Goal: Task Accomplishment & Management: Use online tool/utility

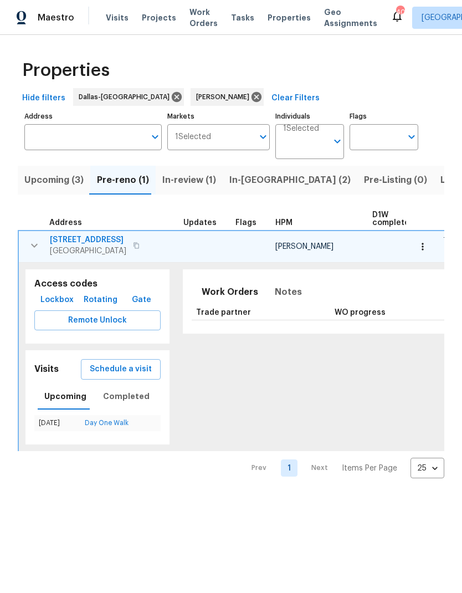
scroll to position [0, 71]
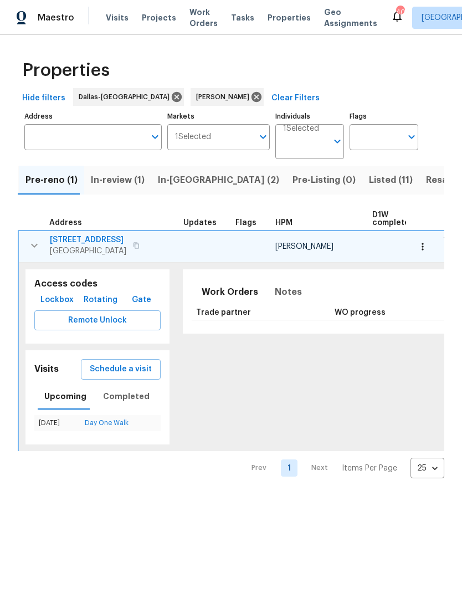
click at [84, 239] on span "3605 Bayshore Dr" at bounding box center [88, 239] width 76 height 11
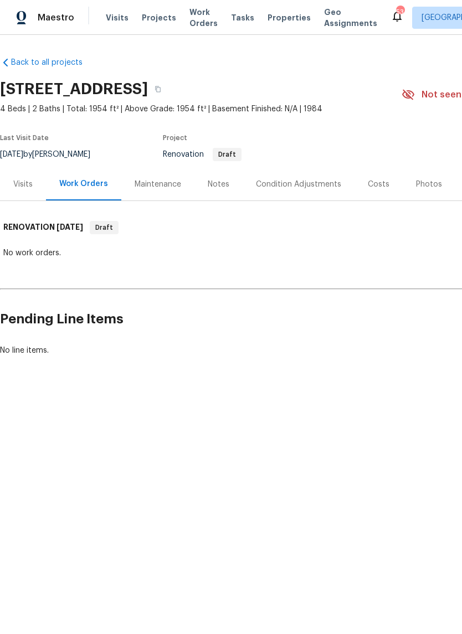
click at [294, 180] on div "Condition Adjustments" at bounding box center [298, 184] width 85 height 11
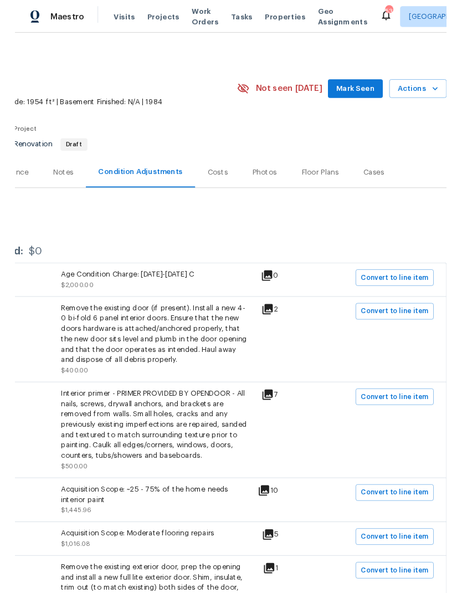
scroll to position [0, 164]
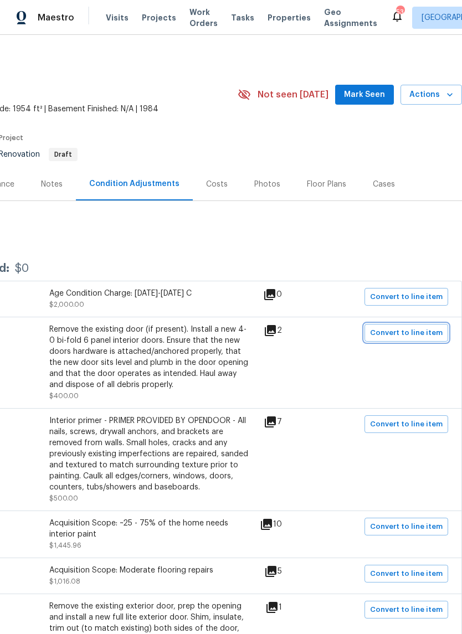
click at [412, 339] on span "Convert to line item" at bounding box center [406, 333] width 73 height 13
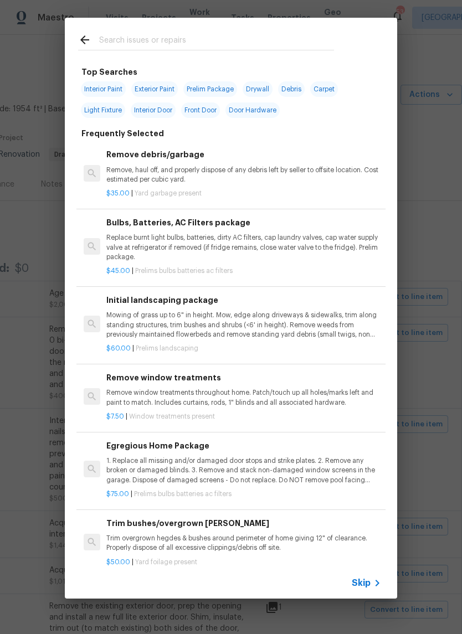
click at [158, 39] on input "text" at bounding box center [216, 41] width 235 height 17
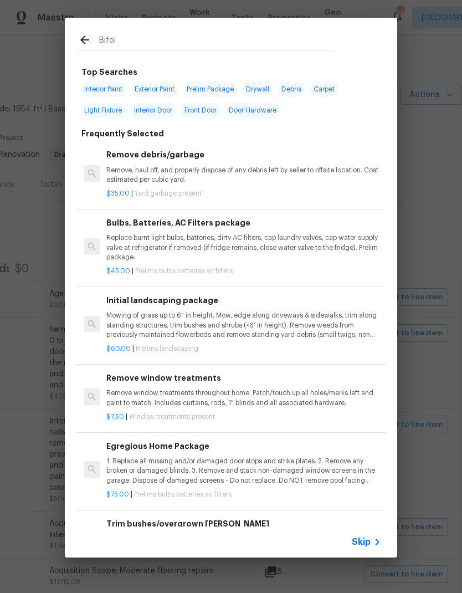
type input "Bifold"
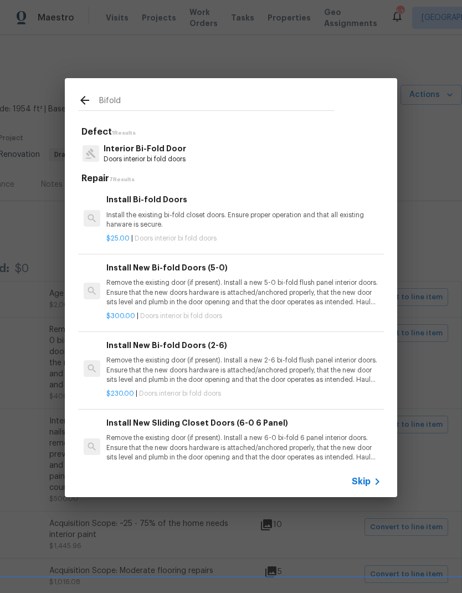
click at [165, 156] on p "Doors interior bi fold doors" at bounding box center [145, 159] width 83 height 9
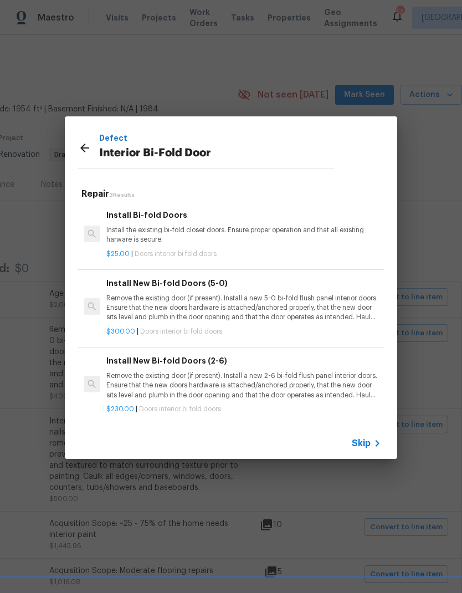
click at [257, 310] on p "Remove the existing door (if present). Install a new 5-0 bi-fold flush panel in…" at bounding box center [243, 308] width 275 height 28
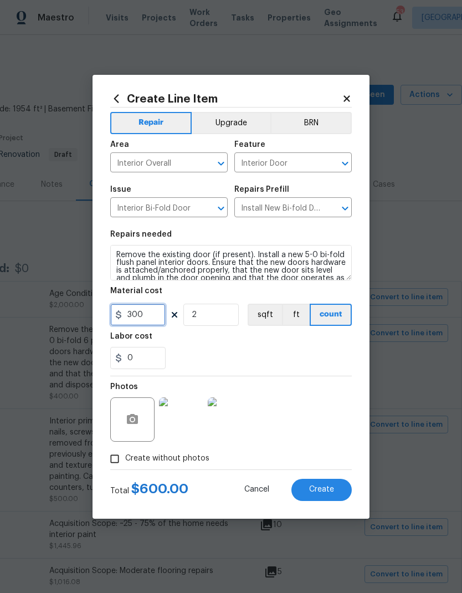
click at [147, 316] on input "300" at bounding box center [137, 315] width 55 height 22
type input "200"
click at [315, 355] on div "0" at bounding box center [231, 358] width 242 height 22
click at [329, 487] on span "Create" at bounding box center [321, 489] width 25 height 8
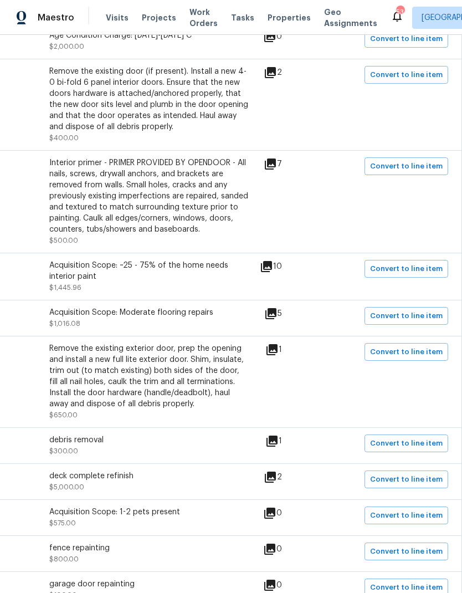
scroll to position [258, 164]
click at [411, 356] on span "Convert to line item" at bounding box center [406, 352] width 73 height 13
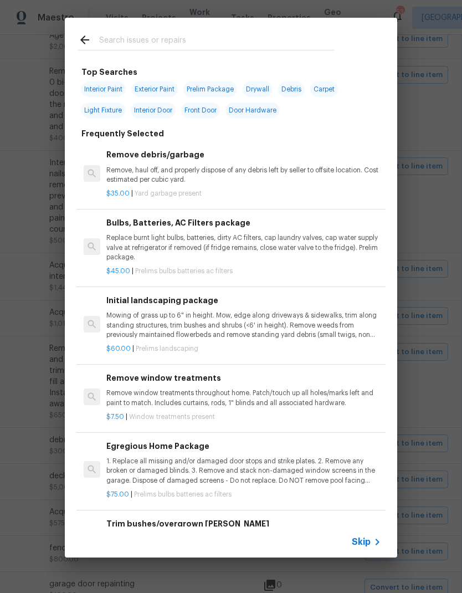
click at [167, 34] on input "text" at bounding box center [216, 41] width 235 height 17
type input "Exterior door"
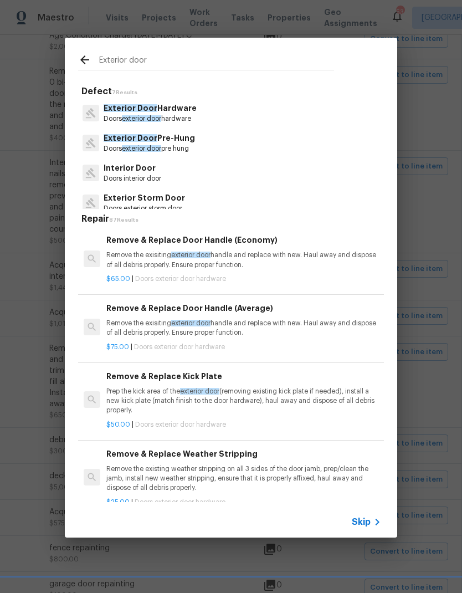
click at [182, 143] on p "Exterior Door Pre-Hung" at bounding box center [149, 138] width 91 height 12
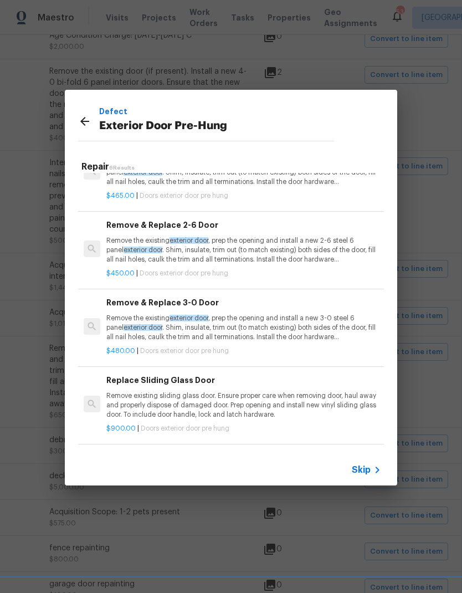
scroll to position [120, 0]
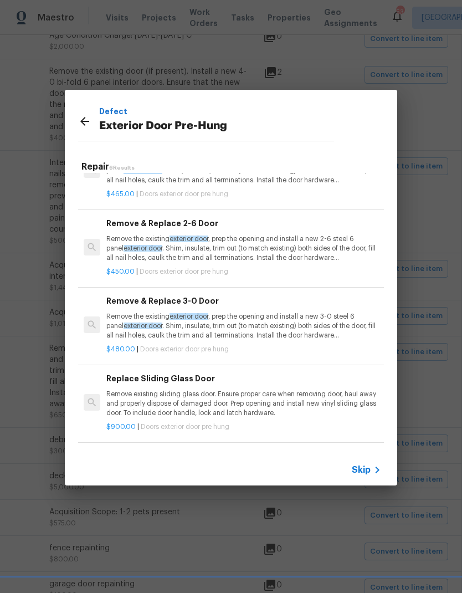
click at [315, 323] on p "Remove the existing exterior door , prep the opening and install a new 3-0 stee…" at bounding box center [243, 326] width 275 height 28
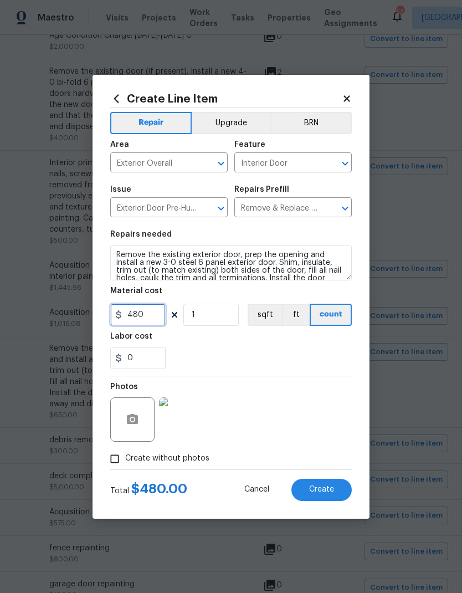
click at [149, 326] on input "480" at bounding box center [137, 315] width 55 height 22
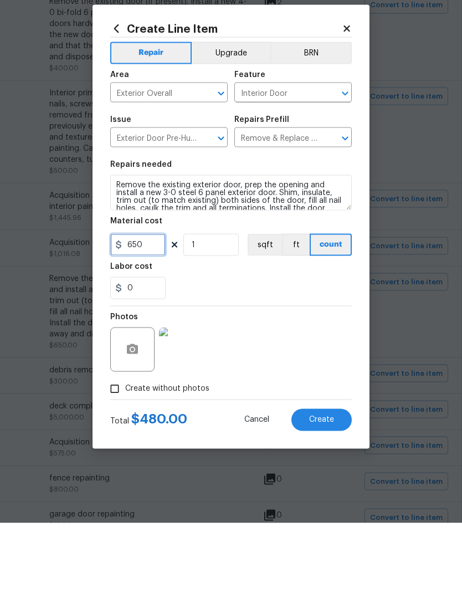
type input "650"
click at [269, 347] on div "0" at bounding box center [231, 358] width 242 height 22
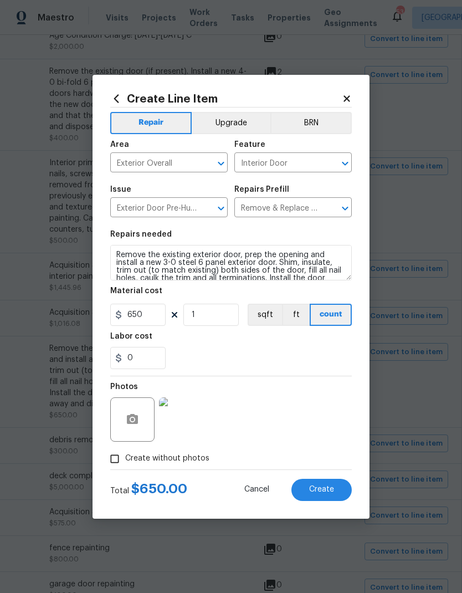
click at [350, 491] on button "Create" at bounding box center [321, 490] width 60 height 22
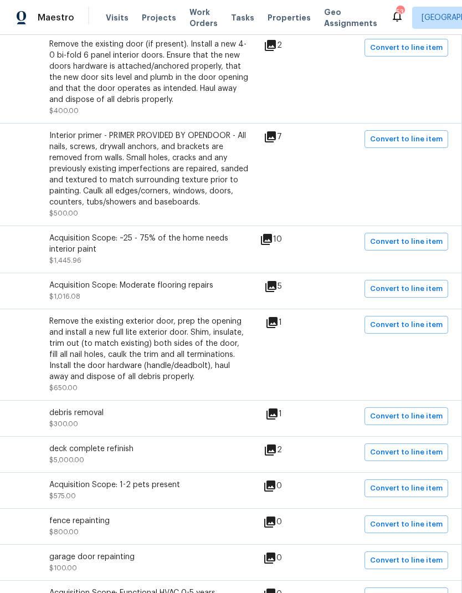
scroll to position [286, 164]
click at [413, 443] on button "Convert to line item" at bounding box center [407, 452] width 84 height 18
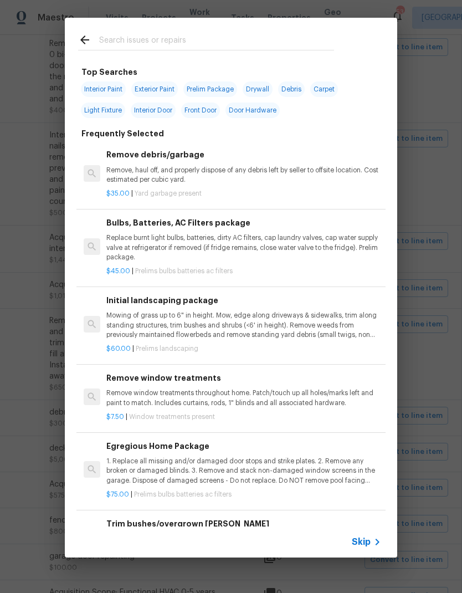
click at [168, 39] on input "text" at bounding box center [216, 41] width 235 height 17
type input "Demo"
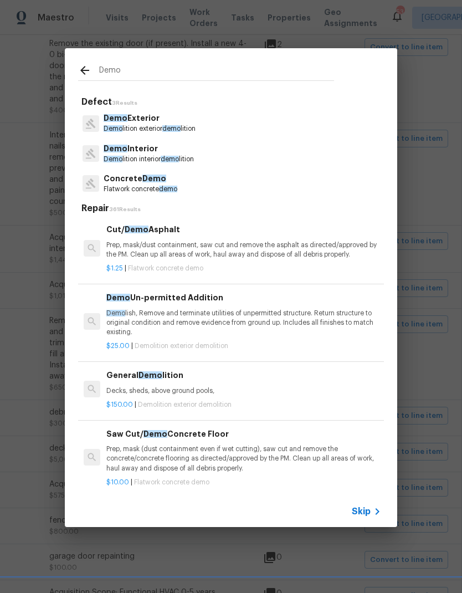
click at [153, 124] on p "Demo Exterior" at bounding box center [150, 118] width 92 height 12
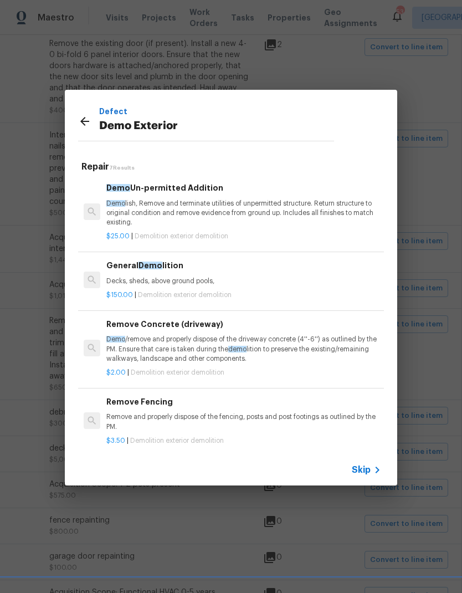
click at [170, 277] on p "Decks, sheds, above ground pools," at bounding box center [243, 281] width 275 height 9
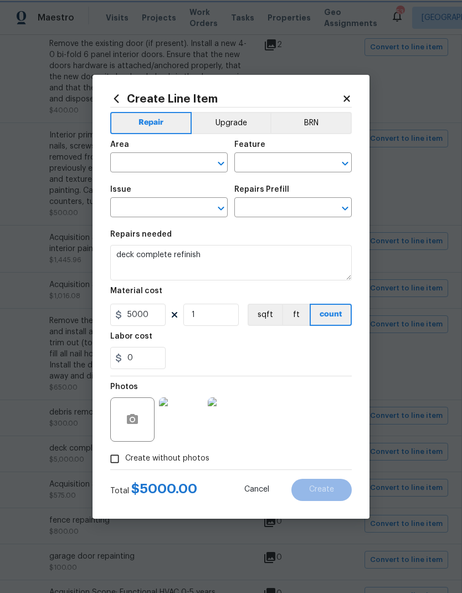
type input "Exterior Overall"
type input "Demolition"
type input "Demo Exterior"
type input "General Demolition $150.00"
type textarea "Decks, sheds, above ground pools,"
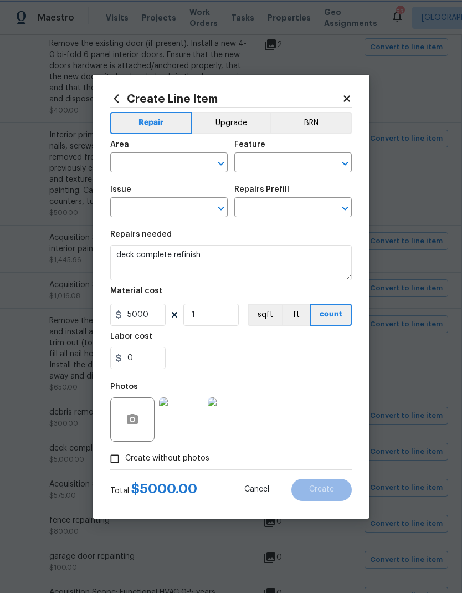
type input "150"
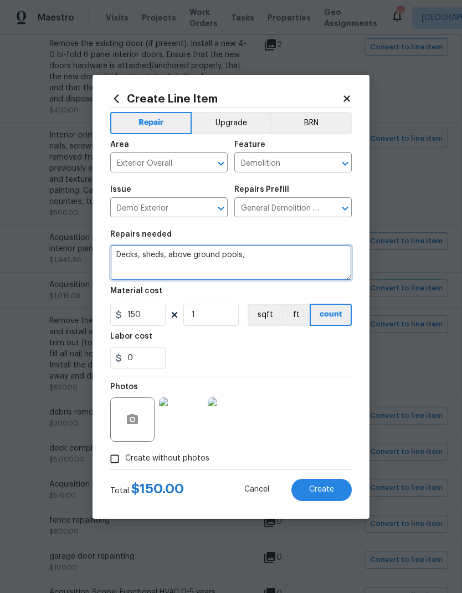
click at [126, 253] on textarea "Decks, sheds, above ground pools," at bounding box center [231, 262] width 242 height 35
click at [125, 253] on textarea "Decks, sheds, above ground pools," at bounding box center [231, 262] width 242 height 35
click at [126, 252] on textarea "Decks, sheds, above ground pools," at bounding box center [231, 262] width 242 height 35
click at [125, 252] on textarea "Decks, sheds, above ground pools," at bounding box center [231, 262] width 242 height 35
click at [243, 254] on textarea "Demo the entire wooden deck in 5e back yard" at bounding box center [231, 262] width 242 height 35
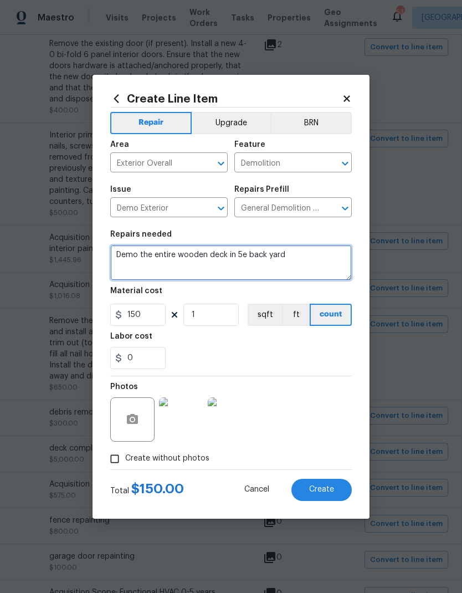
click at [245, 255] on textarea "Demo the entire wooden deck in 5e back yard" at bounding box center [231, 262] width 242 height 35
click at [323, 268] on textarea "Demo the entire wooden deck in the back yard" at bounding box center [231, 262] width 242 height 35
type textarea "Demo the entire wooden deck in the back yard. No wood should remain."
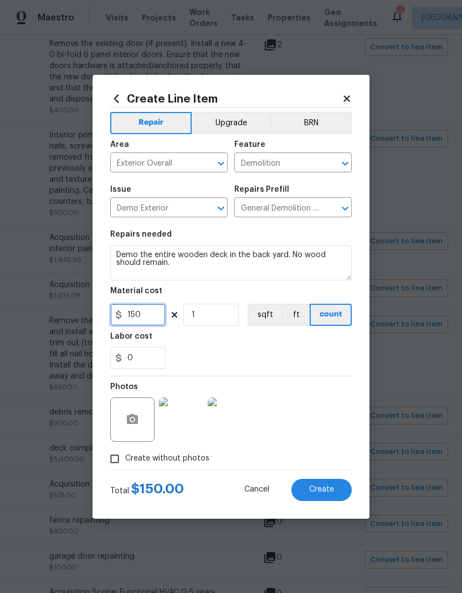
click at [153, 325] on input "150" at bounding box center [137, 315] width 55 height 22
type input "2500"
click at [321, 354] on div "0" at bounding box center [231, 358] width 242 height 22
click at [325, 492] on span "Create" at bounding box center [321, 489] width 25 height 8
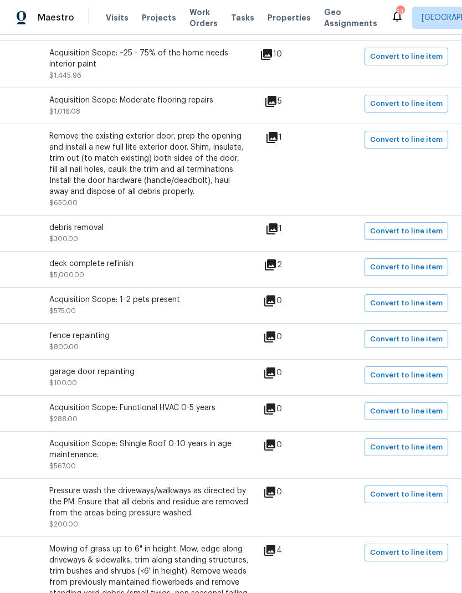
scroll to position [470, 164]
click at [408, 489] on span "Convert to line item" at bounding box center [406, 495] width 73 height 13
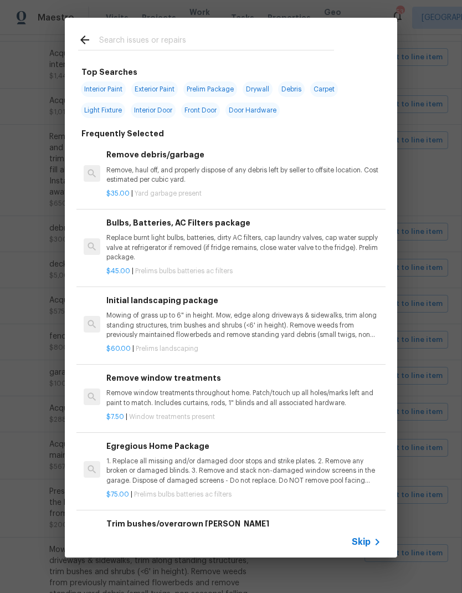
click at [171, 38] on input "text" at bounding box center [216, 41] width 235 height 17
type input "Pressure"
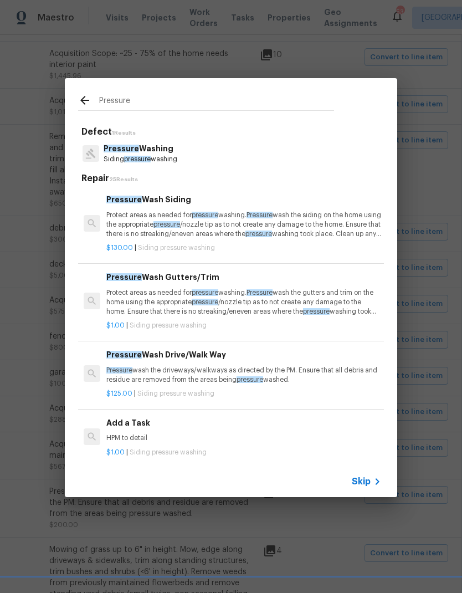
click at [168, 159] on p "Siding pressure washing" at bounding box center [141, 159] width 74 height 9
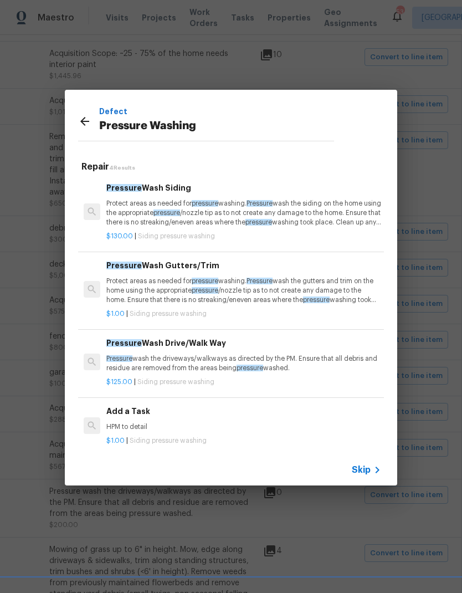
click at [244, 354] on p "Pressure wash the driveways/walkways as directed by the PM. Ensure that all deb…" at bounding box center [243, 363] width 275 height 19
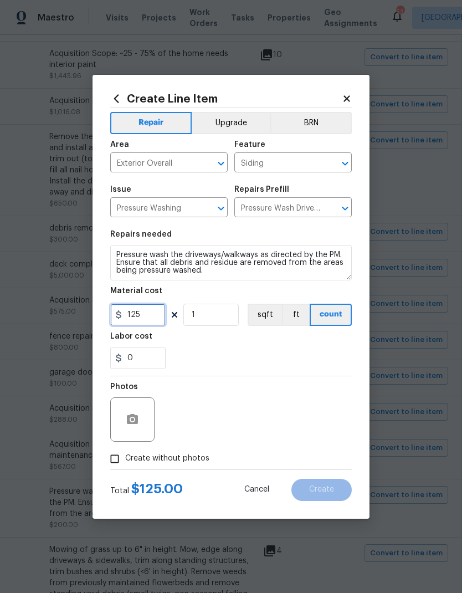
click at [160, 315] on input "125" at bounding box center [137, 315] width 55 height 22
type input "200"
click at [284, 351] on div "0" at bounding box center [231, 358] width 242 height 22
click at [143, 422] on button "button" at bounding box center [132, 419] width 27 height 27
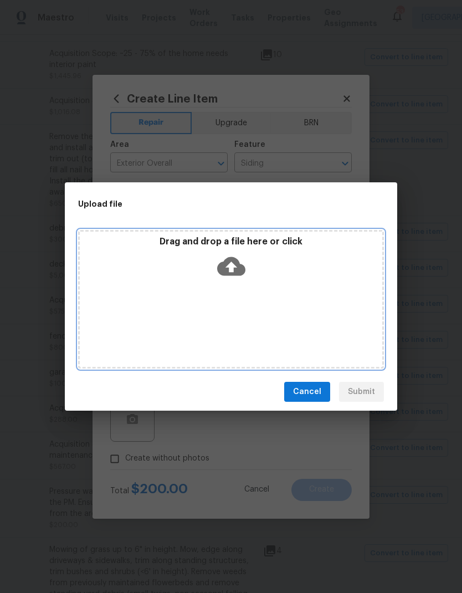
click at [242, 270] on icon at bounding box center [231, 266] width 28 height 19
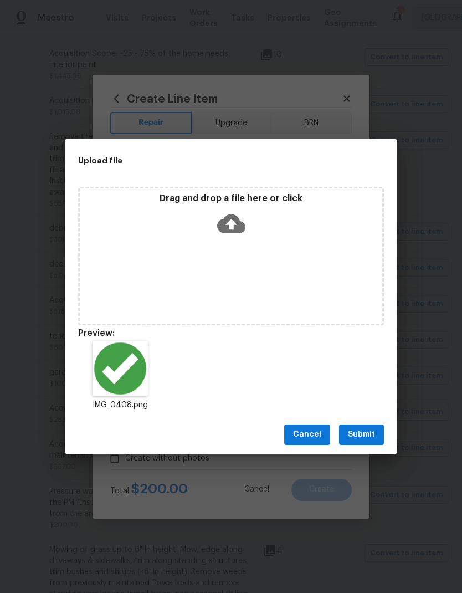
click at [361, 436] on span "Submit" at bounding box center [361, 435] width 27 height 14
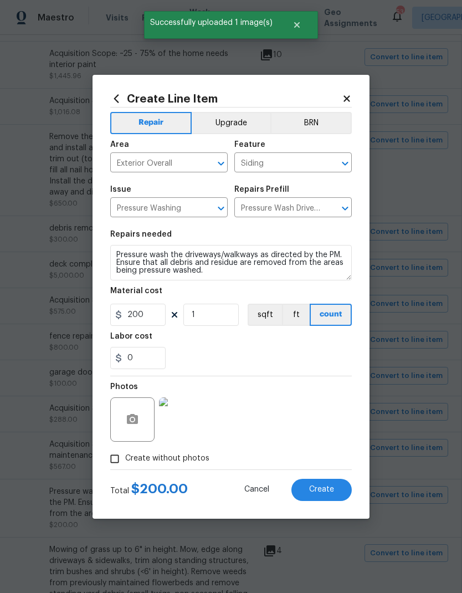
click at [315, 485] on button "Create" at bounding box center [321, 490] width 60 height 22
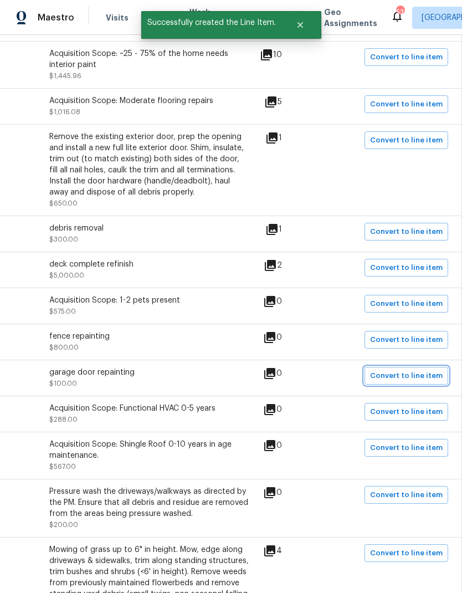
click at [418, 370] on span "Convert to line item" at bounding box center [406, 376] width 73 height 13
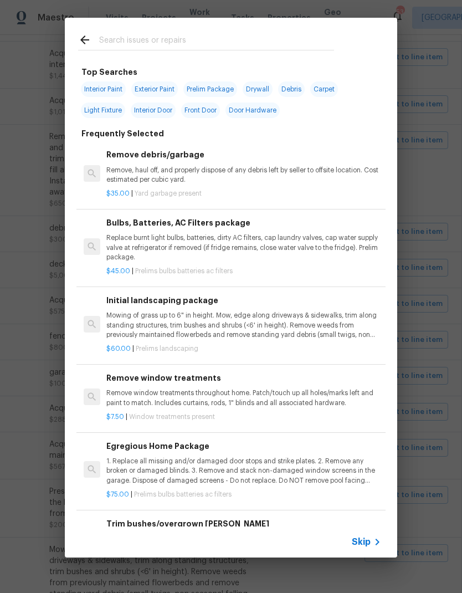
click at [158, 38] on input "text" at bounding box center [216, 41] width 235 height 17
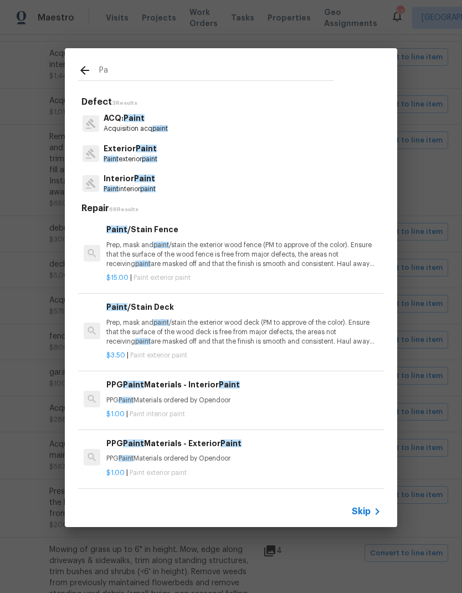
type input "P"
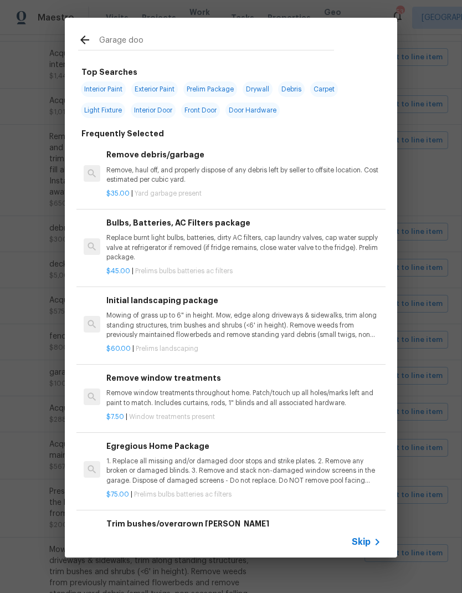
type input "Garage door"
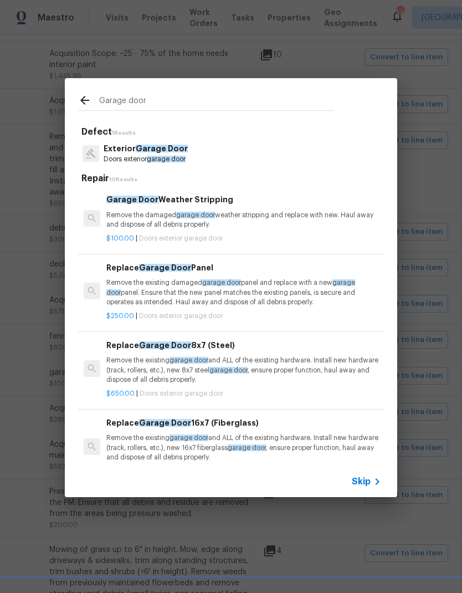
click at [166, 152] on span "Garage Door" at bounding box center [162, 149] width 52 height 8
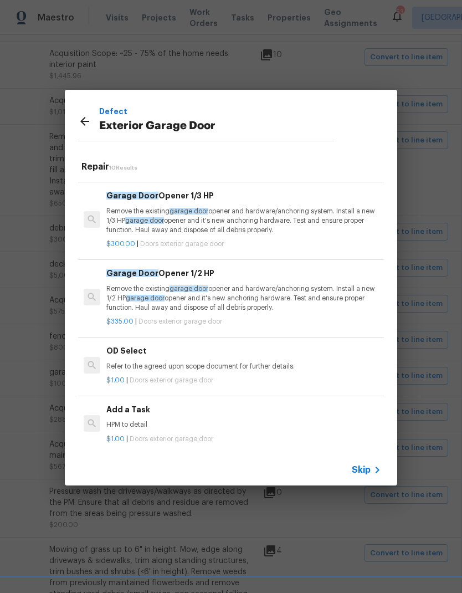
scroll to position [448, 0]
click at [142, 411] on h6 "Add a Task" at bounding box center [243, 410] width 275 height 12
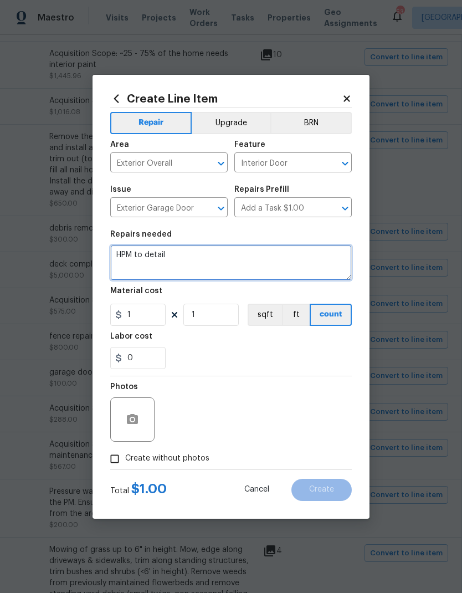
click at [202, 261] on textarea "HPM to detail" at bounding box center [231, 262] width 242 height 35
type textarea "H"
type textarea "Paint garage door"
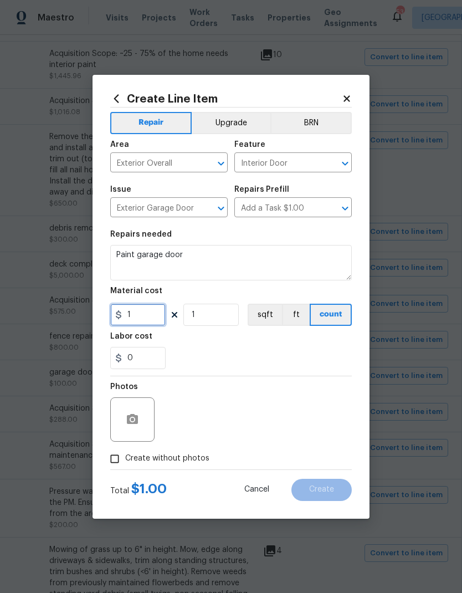
click at [148, 324] on input "1" at bounding box center [137, 315] width 55 height 22
type input "100"
click at [305, 352] on div "0" at bounding box center [231, 358] width 242 height 22
click at [119, 467] on input "Create without photos" at bounding box center [114, 458] width 21 height 21
checkbox input "true"
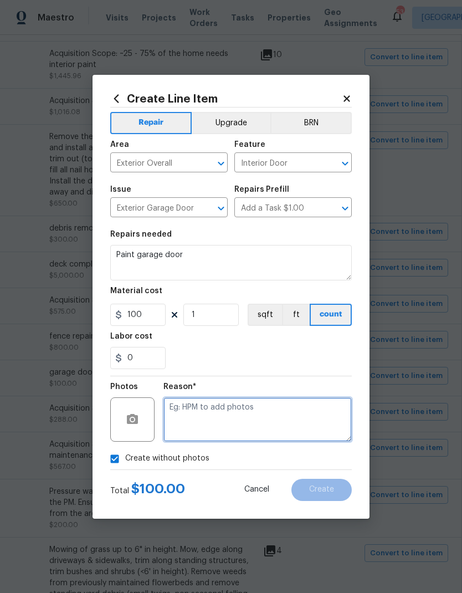
click at [315, 415] on textarea at bounding box center [257, 419] width 188 height 44
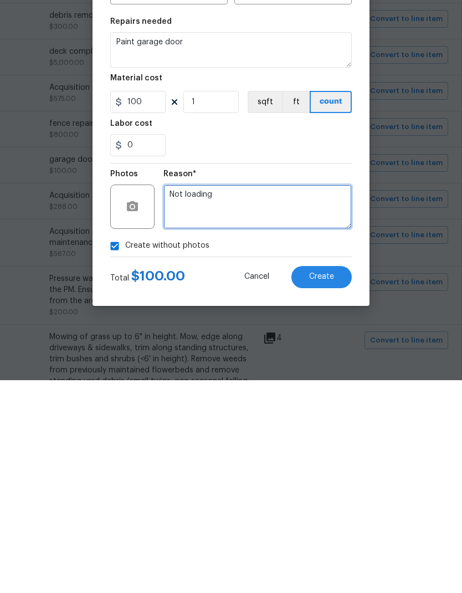
type textarea "Not loading"
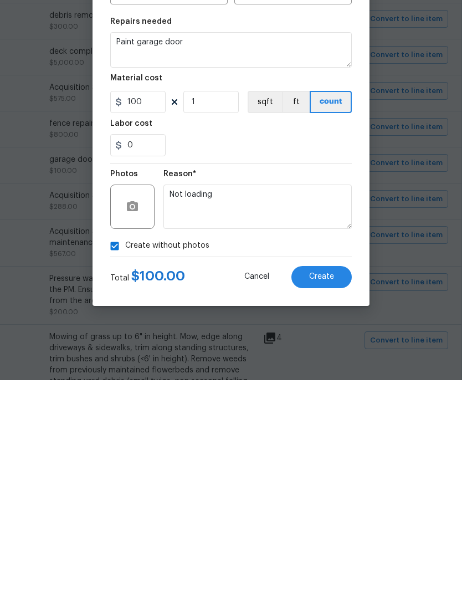
click at [283, 224] on section "Repairs needed Paint garage door Material cost 100 1 sqft ft count Labor cost 0" at bounding box center [231, 300] width 242 height 152
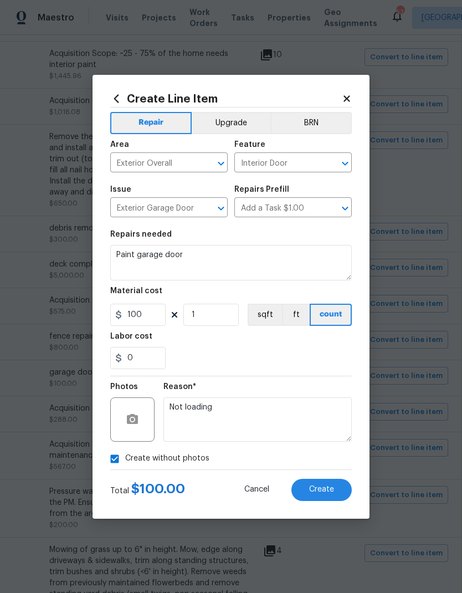
click at [324, 492] on span "Create" at bounding box center [321, 489] width 25 height 8
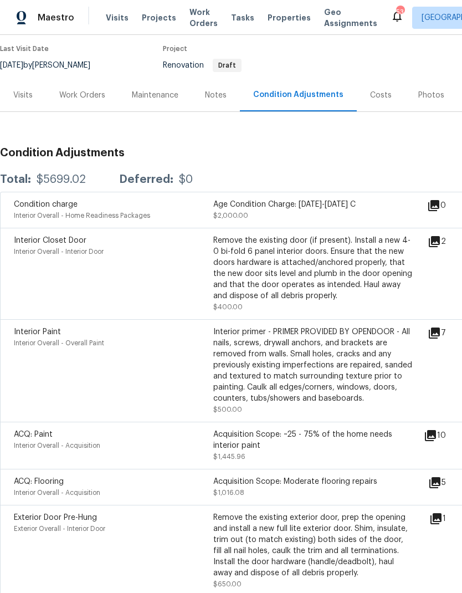
scroll to position [90, 0]
click at [85, 89] on div "Work Orders" at bounding box center [82, 94] width 46 height 11
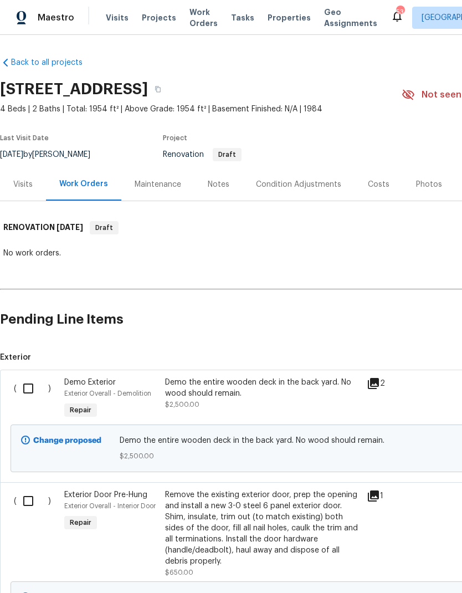
scroll to position [-1, 0]
click at [35, 386] on input "checkbox" at bounding box center [33, 388] width 32 height 23
checkbox input "true"
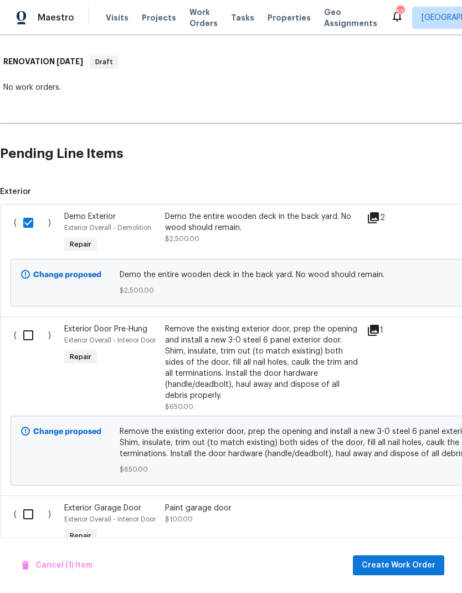
scroll to position [171, 0]
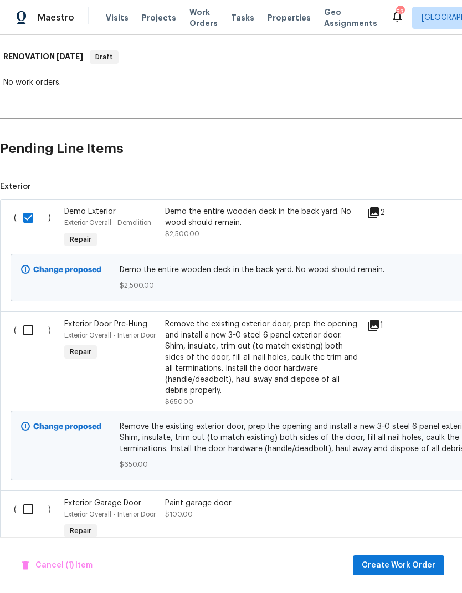
click at [39, 329] on input "checkbox" at bounding box center [33, 330] width 32 height 23
checkbox input "true"
click at [34, 510] on input "checkbox" at bounding box center [33, 509] width 32 height 23
checkbox input "true"
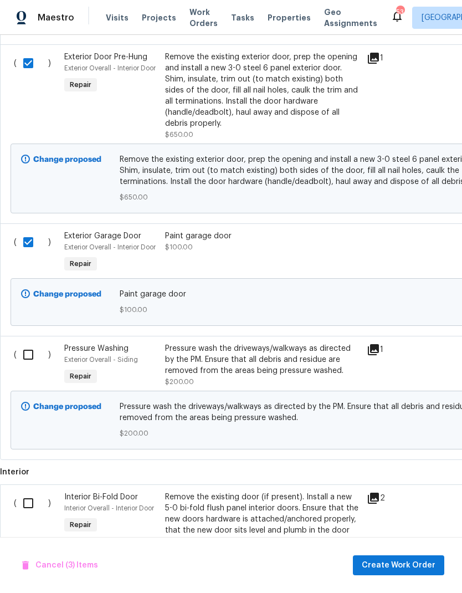
scroll to position [438, 0]
click at [37, 351] on input "checkbox" at bounding box center [33, 353] width 32 height 23
checkbox input "true"
click at [30, 505] on input "checkbox" at bounding box center [33, 502] width 32 height 23
checkbox input "true"
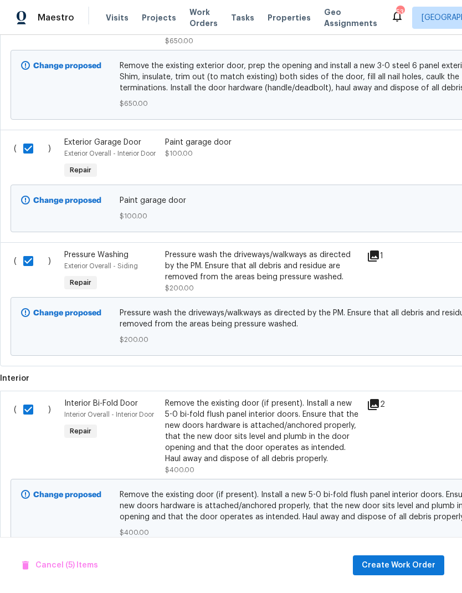
scroll to position [531, 0]
click at [397, 562] on span "Create Work Order" at bounding box center [399, 566] width 74 height 14
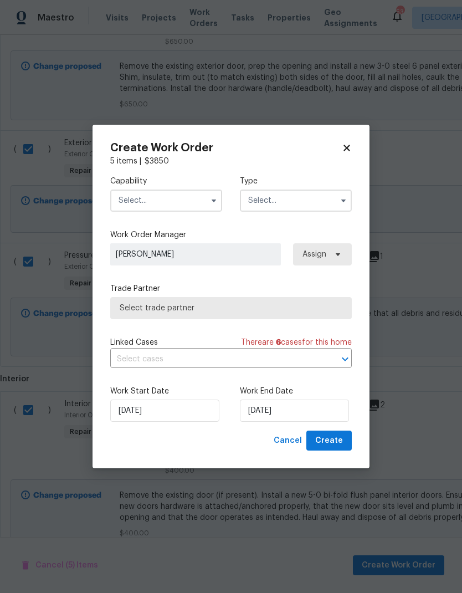
click at [166, 199] on input "text" at bounding box center [166, 201] width 112 height 22
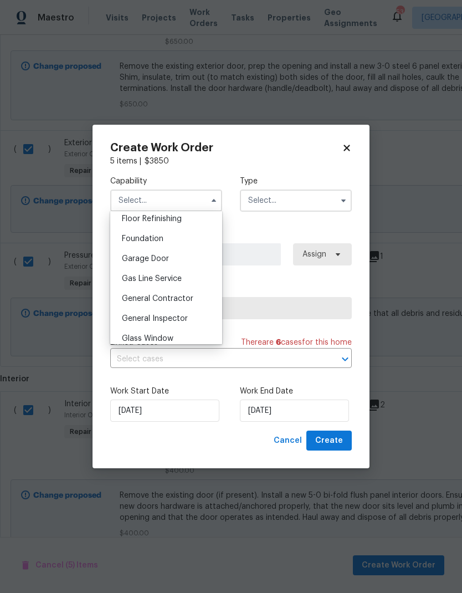
scroll to position [463, 0]
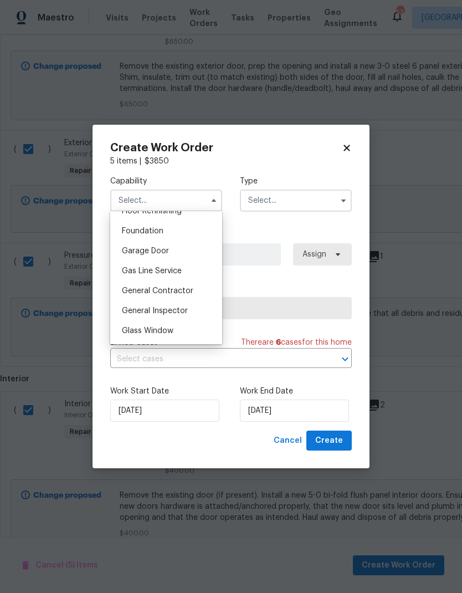
click at [183, 291] on span "General Contractor" at bounding box center [157, 291] width 71 height 8
type input "General Contractor"
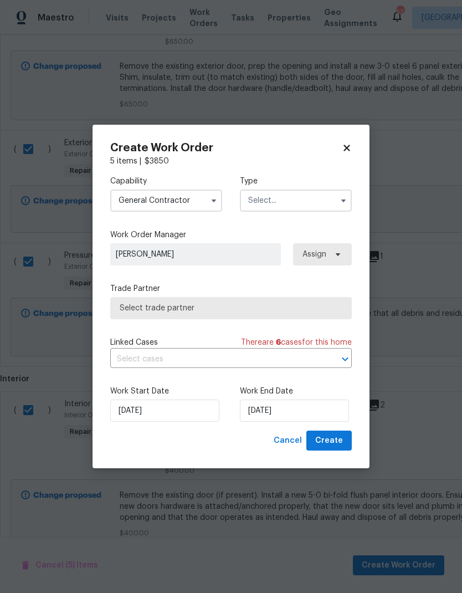
click at [310, 208] on input "text" at bounding box center [296, 201] width 112 height 22
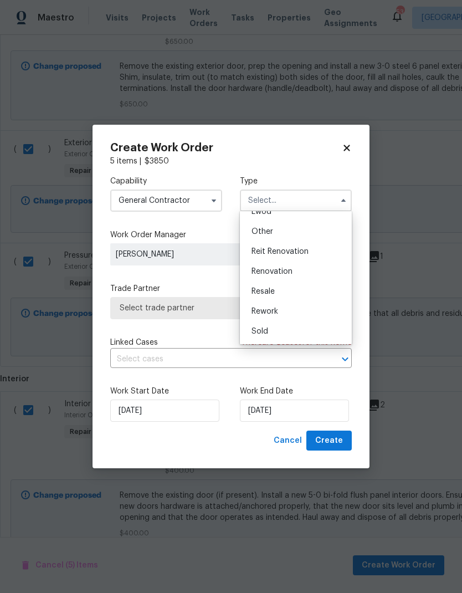
scroll to position [132, 0]
click at [288, 272] on span "Renovation" at bounding box center [272, 272] width 41 height 8
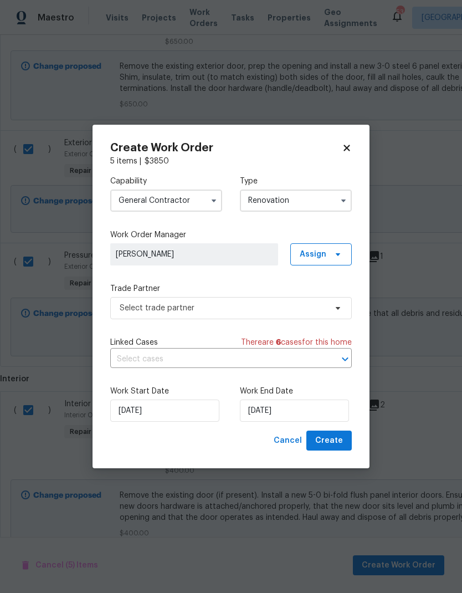
type input "Renovation"
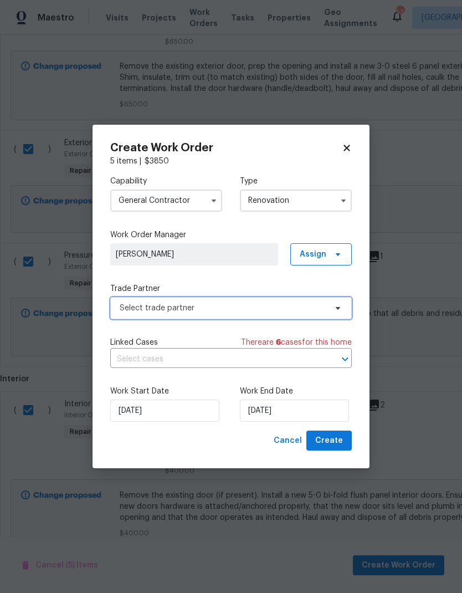
click at [306, 313] on span "Select trade partner" at bounding box center [231, 308] width 242 height 22
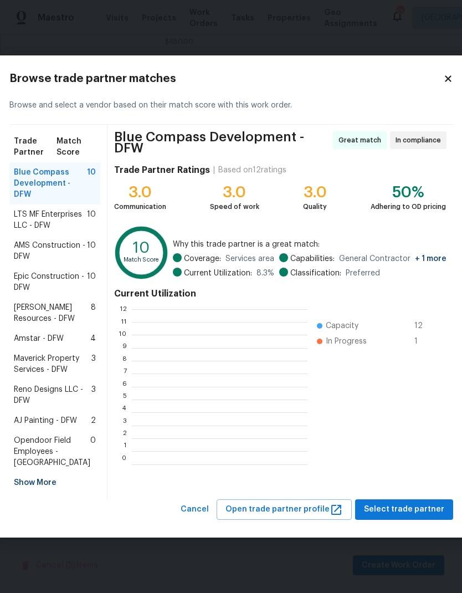
scroll to position [155, 176]
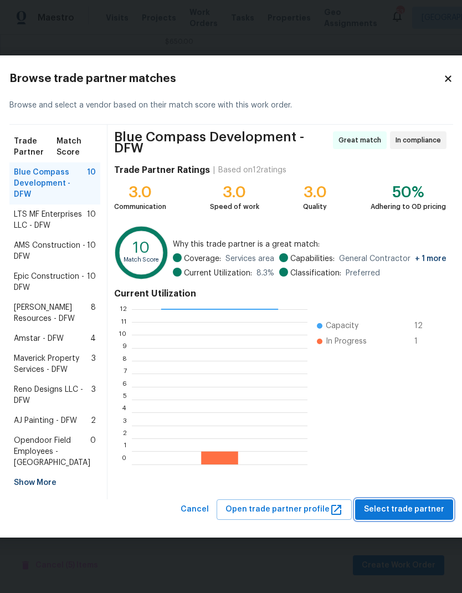
click at [412, 516] on span "Select trade partner" at bounding box center [404, 510] width 80 height 14
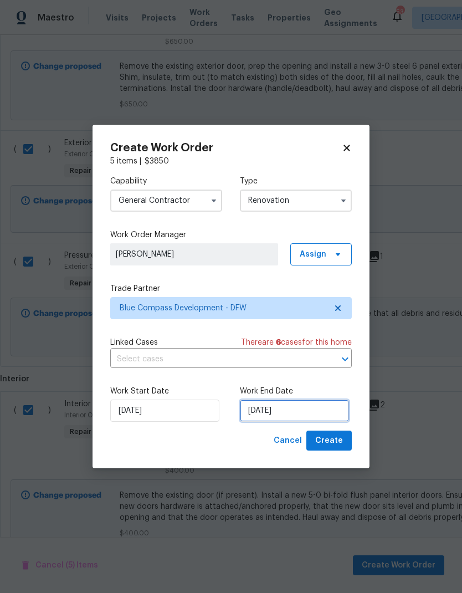
click at [300, 416] on input "[DATE]" at bounding box center [294, 411] width 109 height 22
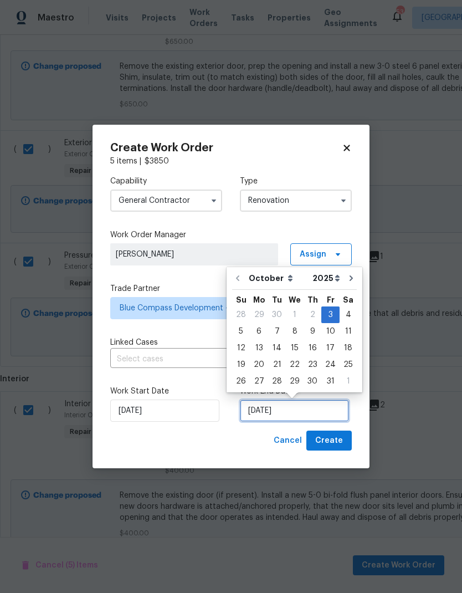
scroll to position [8, 0]
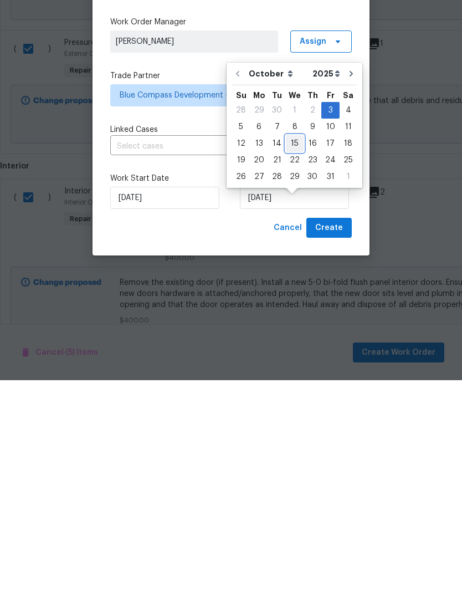
click at [298, 349] on div "15" at bounding box center [295, 357] width 18 height 16
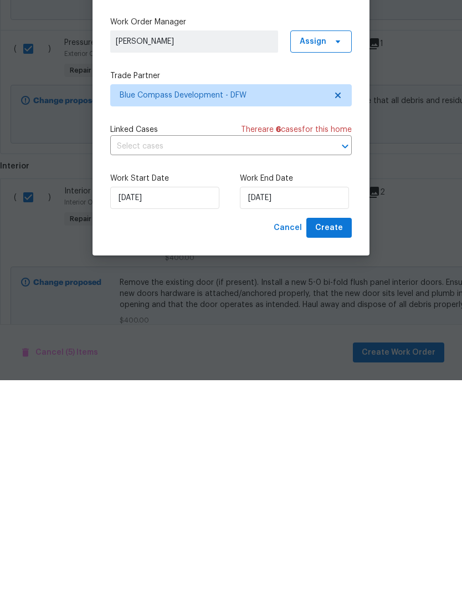
scroll to position [44, 0]
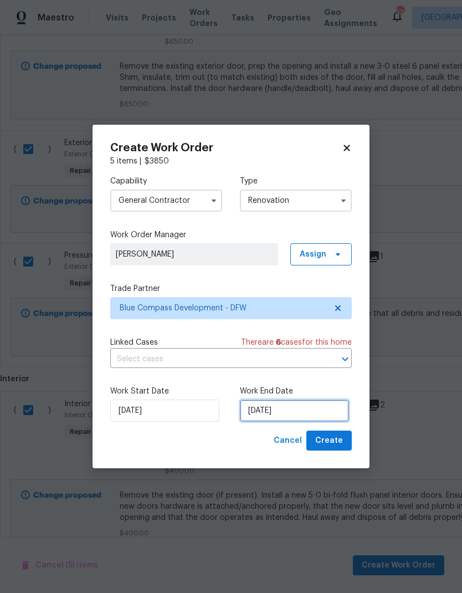
click at [278, 412] on input "[DATE]" at bounding box center [294, 411] width 109 height 22
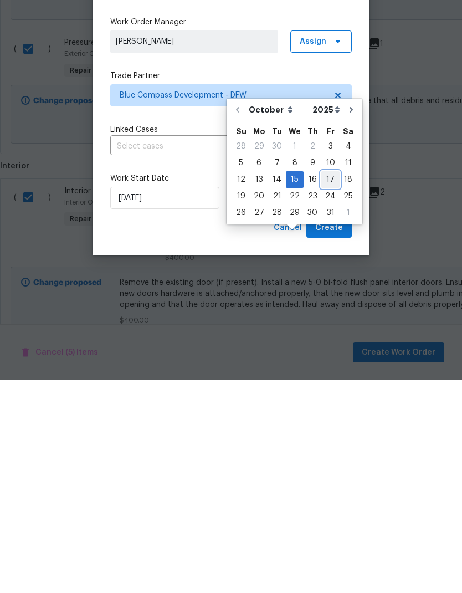
click at [326, 385] on div "17" at bounding box center [330, 393] width 18 height 16
type input "[DATE]"
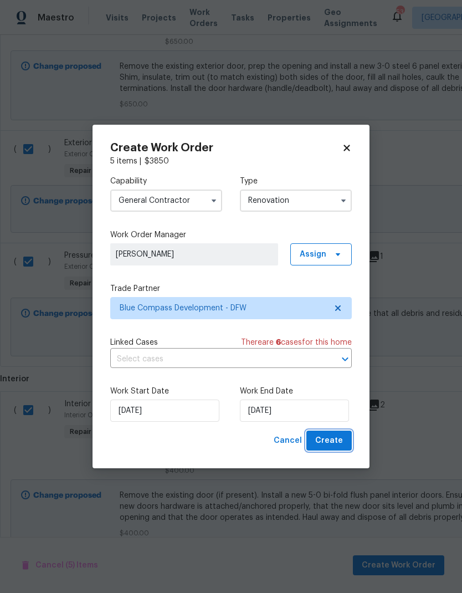
click at [346, 444] on button "Create" at bounding box center [328, 441] width 45 height 21
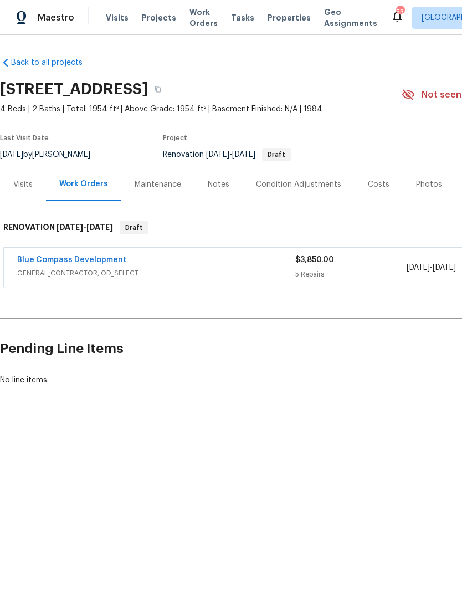
scroll to position [0, 0]
